Goal: Find specific page/section: Find specific page/section

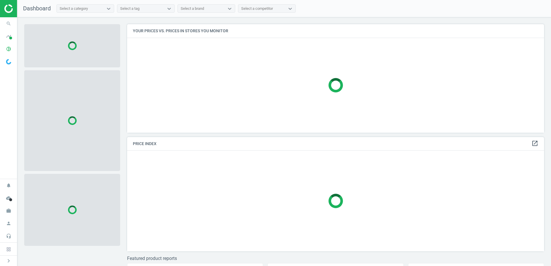
scroll to position [117, 421]
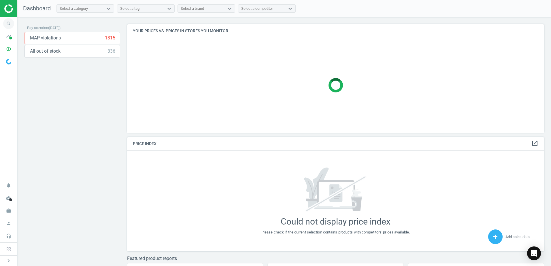
click at [3, 18] on span "search" at bounding box center [8, 23] width 17 height 13
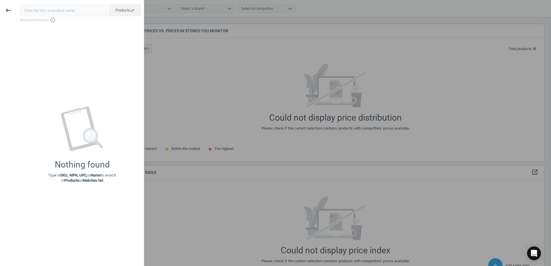
scroll to position [146, 421]
click at [43, 13] on input "text" at bounding box center [64, 11] width 89 height 12
type input "767916"
click at [8, 8] on icon "keyboard_backspace" at bounding box center [8, 10] width 7 height 7
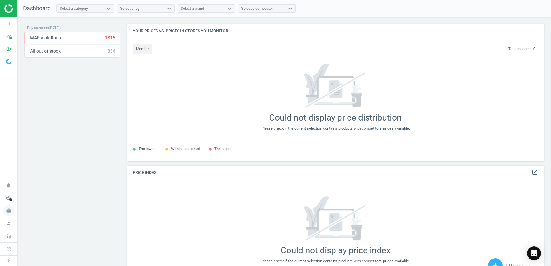
click at [7, 210] on icon "work" at bounding box center [8, 210] width 11 height 11
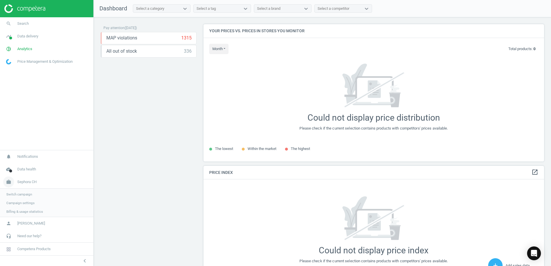
scroll to position [146, 345]
click at [34, 183] on span "Sephora CH" at bounding box center [26, 181] width 19 height 5
click at [21, 208] on link "work Sephora CH" at bounding box center [46, 211] width 93 height 13
click at [27, 194] on span "Switch campaign" at bounding box center [19, 194] width 26 height 5
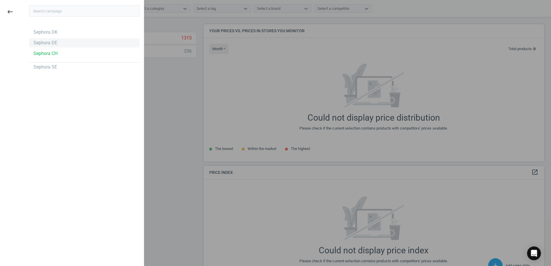
click at [49, 46] on div "Sephora DE" at bounding box center [45, 43] width 24 height 6
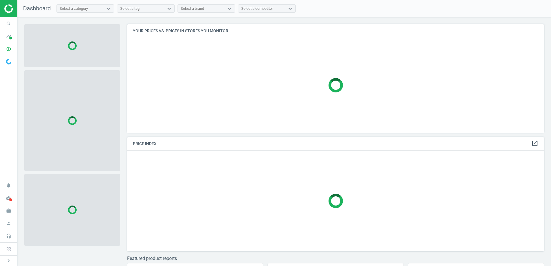
scroll to position [117, 421]
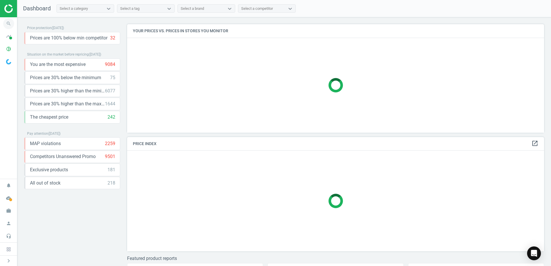
click at [11, 22] on icon "search" at bounding box center [8, 23] width 11 height 11
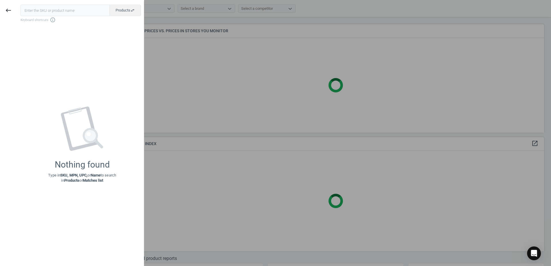
click at [47, 12] on input "text" at bounding box center [64, 11] width 89 height 12
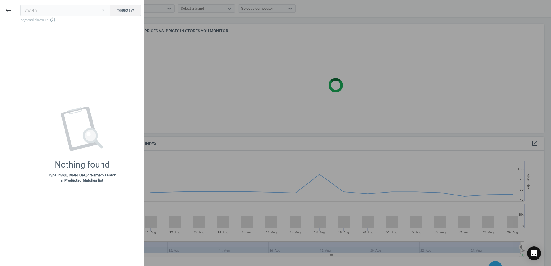
scroll to position [141, 421]
type input "767916"
click at [8, 12] on icon "keyboard_backspace" at bounding box center [8, 10] width 7 height 7
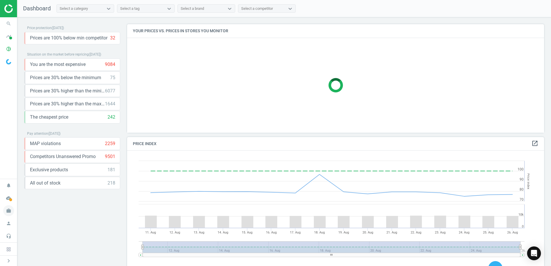
scroll to position [123, 421]
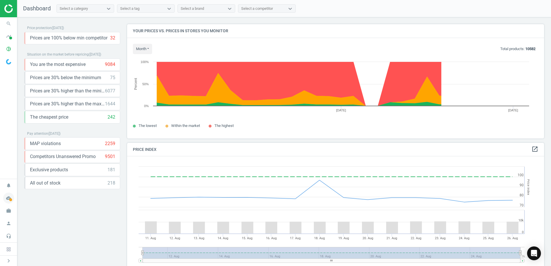
click at [6, 197] on icon "cloud_done" at bounding box center [8, 198] width 11 height 11
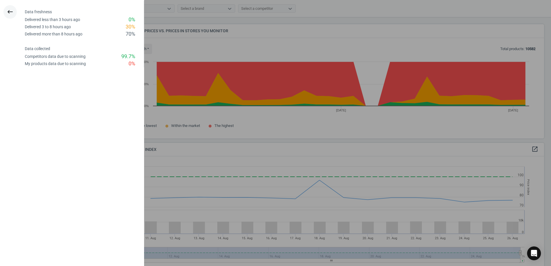
click at [13, 12] on icon "keyboard_backspace" at bounding box center [10, 11] width 7 height 7
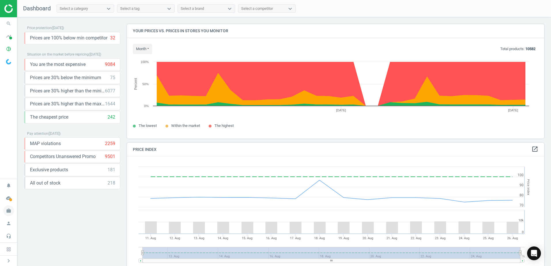
click at [7, 211] on icon "work" at bounding box center [8, 210] width 11 height 11
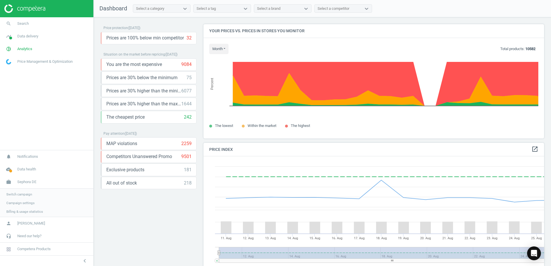
scroll to position [141, 345]
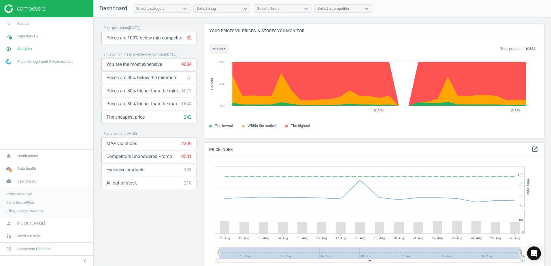
click at [18, 193] on span "Switch campaign" at bounding box center [19, 194] width 26 height 5
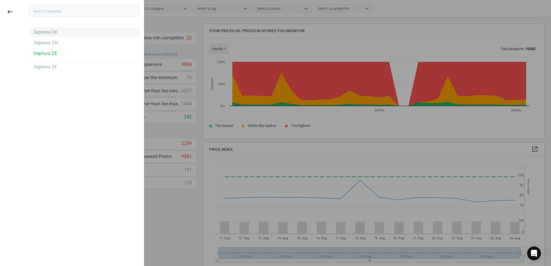
click at [48, 32] on div "Sephora DK" at bounding box center [45, 32] width 24 height 6
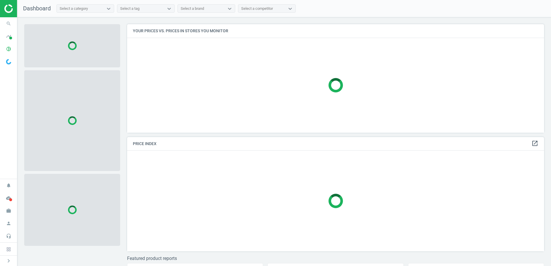
scroll to position [117, 421]
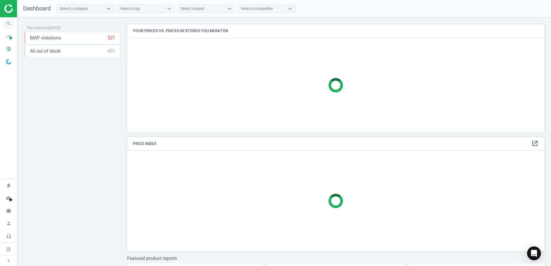
click at [11, 20] on icon "search" at bounding box center [8, 23] width 11 height 11
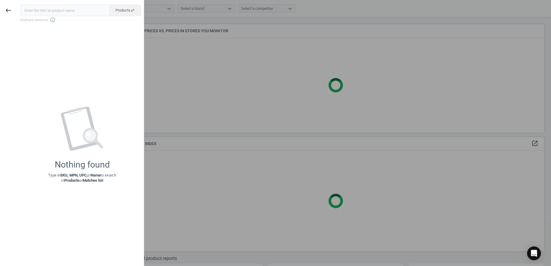
drag, startPoint x: 11, startPoint y: 20, endPoint x: 54, endPoint y: 12, distance: 44.3
click at [54, 12] on input "text" at bounding box center [64, 11] width 89 height 12
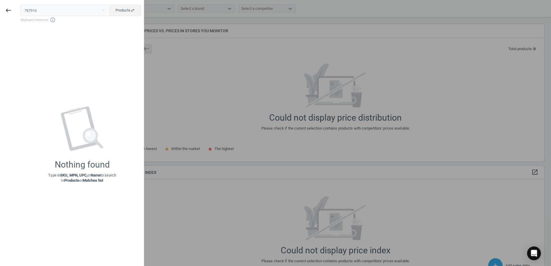
type input "767916"
click at [159, 50] on div at bounding box center [275, 133] width 551 height 266
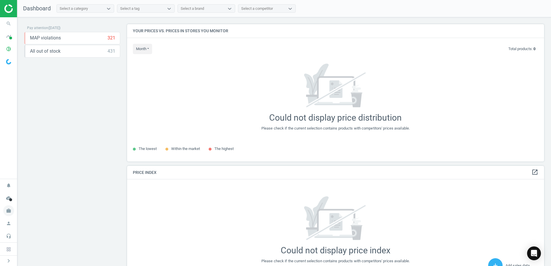
click at [7, 213] on icon "work" at bounding box center [8, 210] width 11 height 11
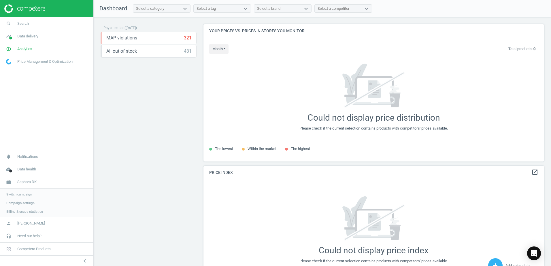
scroll to position [146, 345]
click at [25, 182] on span "Sephora DK" at bounding box center [26, 181] width 19 height 5
click at [27, 211] on span "Sephora DK" at bounding box center [26, 210] width 19 height 5
click at [22, 193] on span "Switch campaign" at bounding box center [19, 194] width 26 height 5
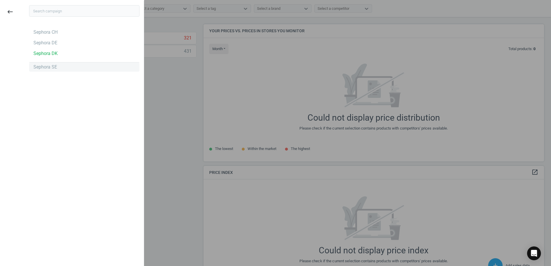
click at [46, 69] on div "Sephora SE" at bounding box center [45, 67] width 24 height 6
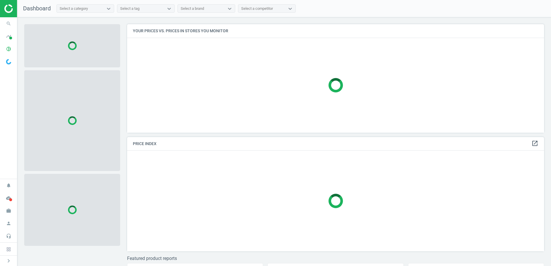
scroll to position [117, 421]
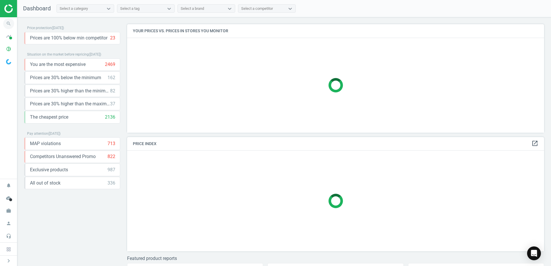
click at [8, 20] on icon "search" at bounding box center [8, 23] width 11 height 11
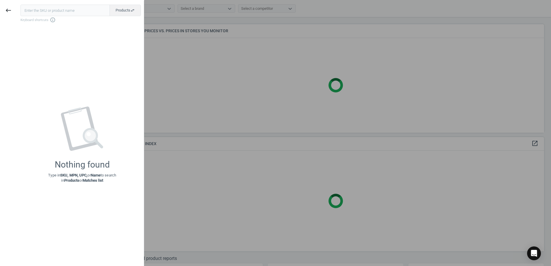
click at [46, 10] on input "text" at bounding box center [64, 11] width 89 height 12
type input "767916"
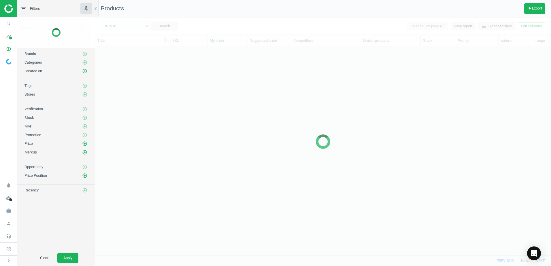
scroll to position [200, 451]
